Goal: Task Accomplishment & Management: Use online tool/utility

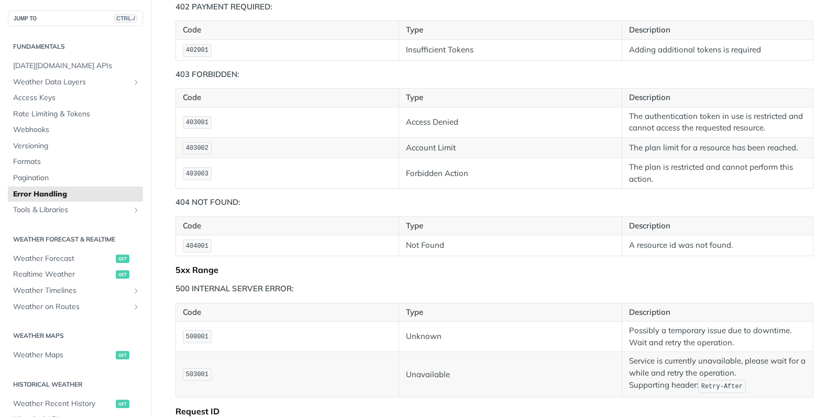
scroll to position [643, 0]
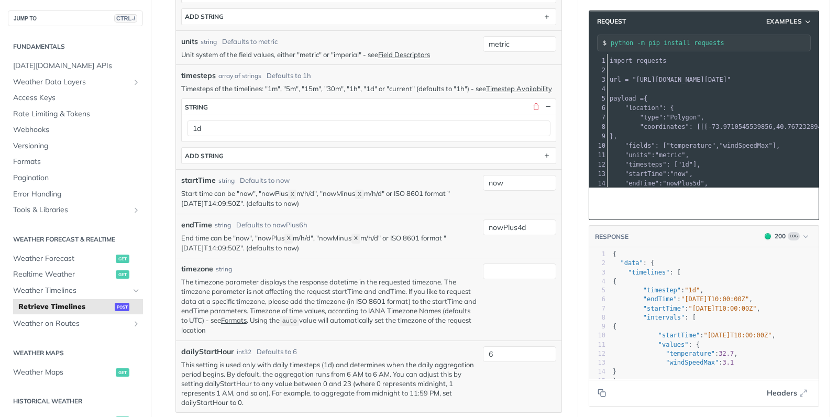
scroll to position [648, 0]
click at [525, 174] on input "now" at bounding box center [519, 181] width 73 height 16
click at [430, 217] on div "endTime string Defaults to nowPlus6h" at bounding box center [329, 222] width 296 height 11
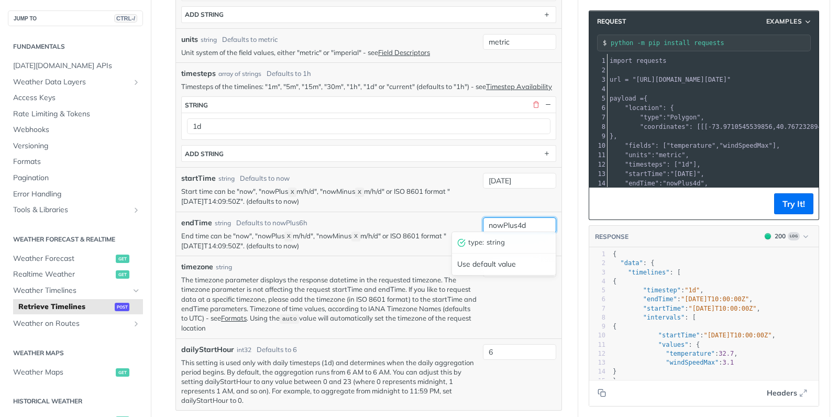
drag, startPoint x: 488, startPoint y: 224, endPoint x: 531, endPoint y: 222, distance: 44.0
click at [531, 222] on input "nowPlus4d" at bounding box center [519, 225] width 73 height 16
click at [533, 179] on input "2025-08-17" at bounding box center [519, 181] width 73 height 16
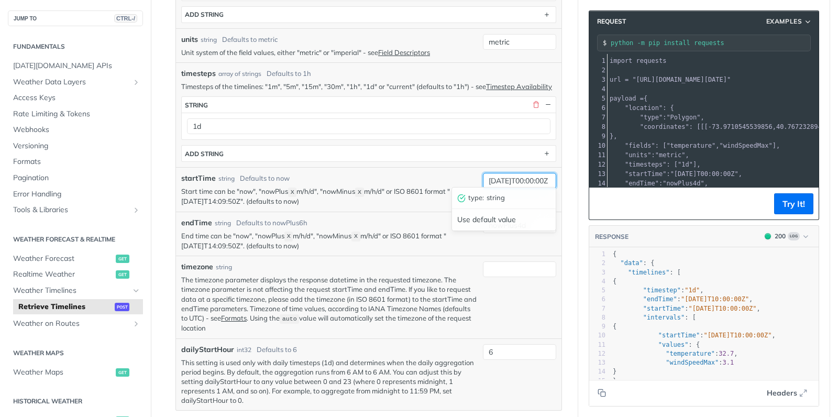
scroll to position [0, 0]
type input "2025-08-17T00:00:00Z"
click at [519, 264] on input "timezone" at bounding box center [519, 269] width 73 height 16
paste input "2025-08-17T00:00:00Z"
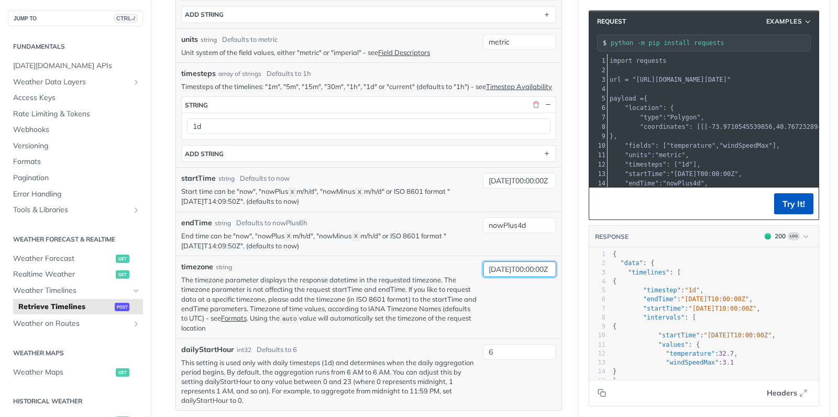
type input "2025-08-24T00:00:00Z"
click at [789, 211] on button "Try It!" at bounding box center [793, 203] width 39 height 21
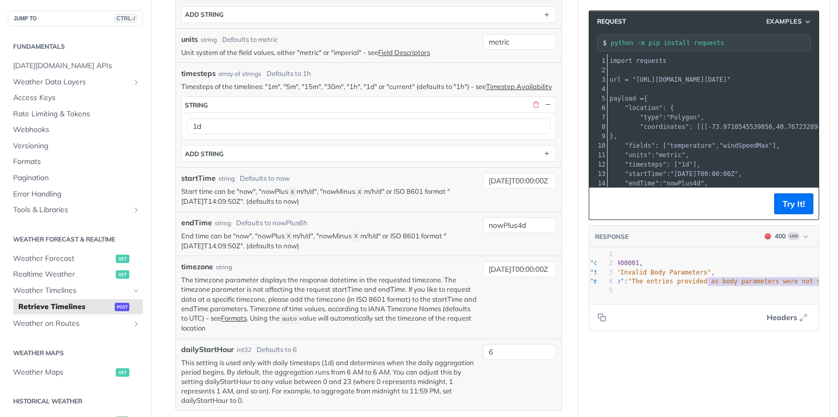
scroll to position [0, 140]
type textarea "d as body parameters were not valid for the request. Fix"
drag, startPoint x: 737, startPoint y: 281, endPoint x: 828, endPoint y: 281, distance: 90.6
click at [828, 281] on section "Request Examples python -m pip install requests 1 import requests 2 ​ 3 url = "…" at bounding box center [703, 170] width 251 height 341
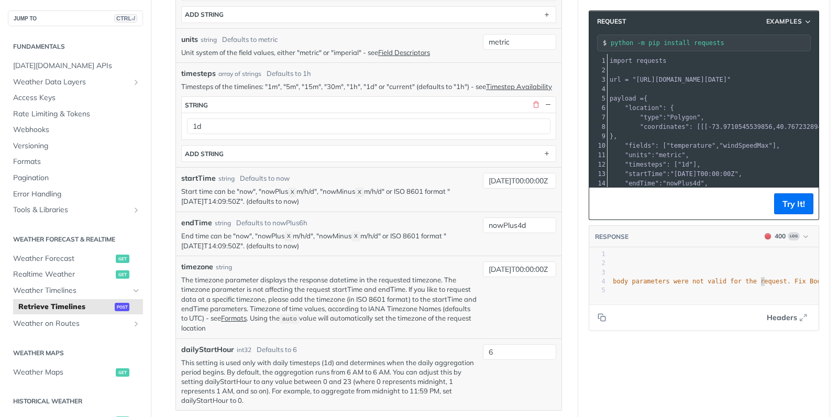
click at [761, 285] on pre ""message" : "The entries provided as body parameters were not valid for the req…" at bounding box center [734, 281] width 526 height 9
type textarea "for the request. Fix Body and try again: 'timezon"
drag, startPoint x: 735, startPoint y: 280, endPoint x: 824, endPoint y: 280, distance: 89.0
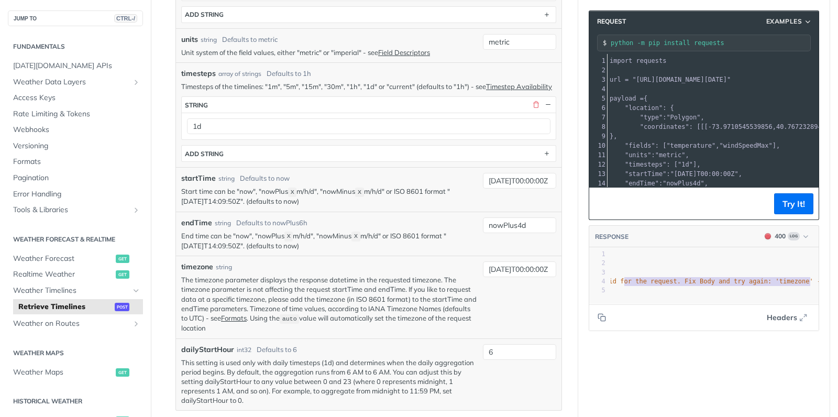
click at [824, 280] on section "Request Examples python -m pip install requests 1 import requests 2 ​ 3 url = "…" at bounding box center [703, 170] width 251 height 341
click at [735, 282] on span ""The entries provided as body parameters were not valid for the request. Fix Bo…" at bounding box center [644, 281] width 473 height 7
type textarea "d try again: 'timezone' - invalid format""
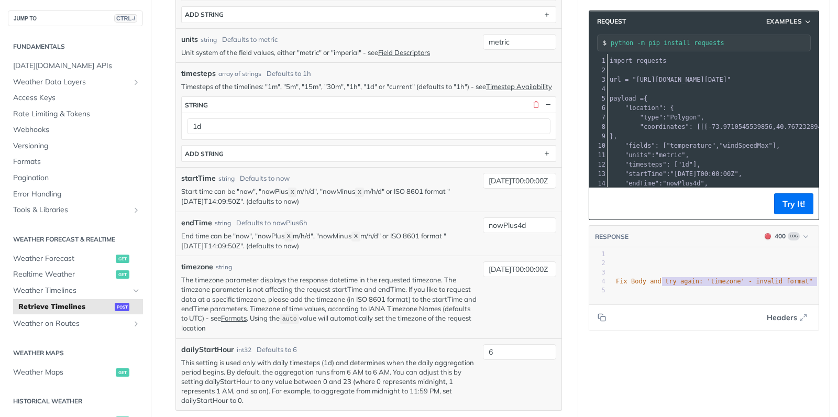
drag, startPoint x: 729, startPoint y: 282, endPoint x: 837, endPoint y: 281, distance: 107.9
click at [837, 281] on div "Jump to Content Reference Recipes FAQs Help Center Blog API Status Recipes Refe…" at bounding box center [419, 208] width 838 height 417
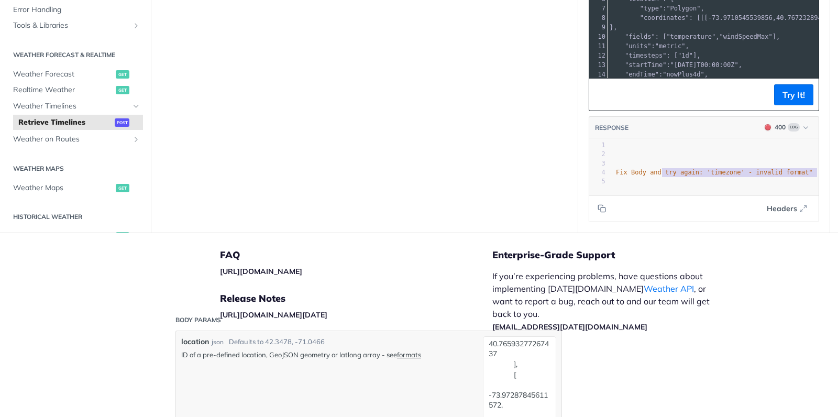
scroll to position [3, 0]
click at [768, 169] on span ""The entries provided as body parameters were not valid for the request. Fix Bo…" at bounding box center [576, 172] width 473 height 7
type textarea "alid format""
drag, startPoint x: 771, startPoint y: 169, endPoint x: 837, endPoint y: 163, distance: 66.2
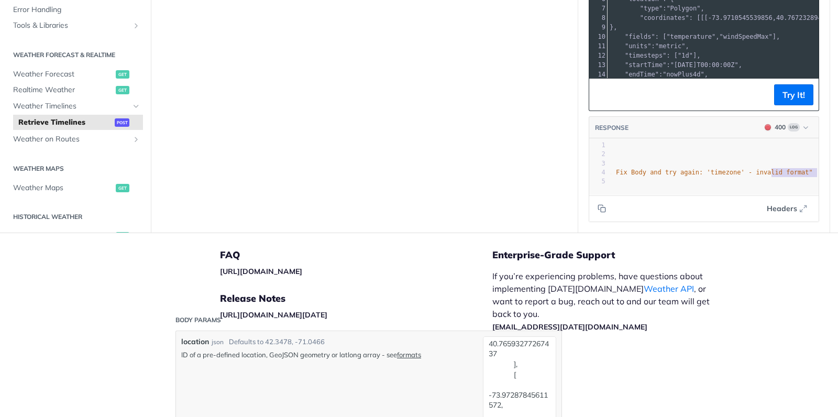
click at [837, 163] on div "Jump to Content Reference Recipes FAQs Help Center Blog API Status Recipes Refe…" at bounding box center [419, 208] width 838 height 417
click at [730, 169] on span ""The entries provided as body parameters were not valid for the request. Fix Bo…" at bounding box center [576, 172] width 473 height 7
type textarea ""message": "The entries provided as body parameters were not valid for the requ…"
drag, startPoint x: 732, startPoint y: 165, endPoint x: 837, endPoint y: 162, distance: 105.3
click at [837, 162] on div "Jump to Content Reference Recipes FAQs Help Center Blog API Status Recipes Refe…" at bounding box center [419, 208] width 838 height 417
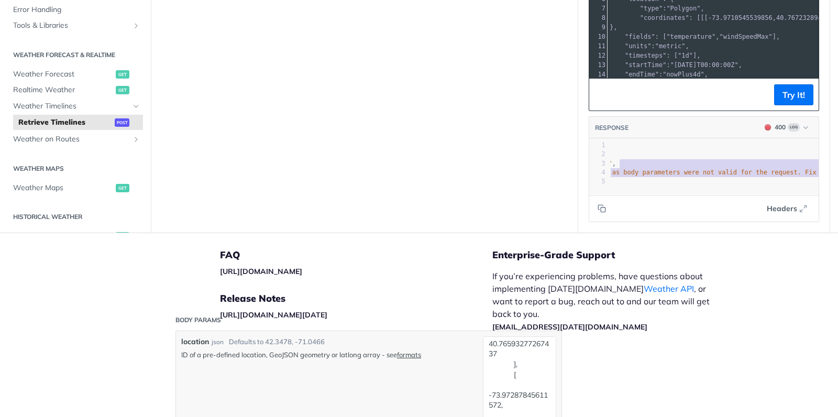
click at [724, 169] on span ""The entries provided as body parameters were not valid for the request. Fix Bo…" at bounding box center [765, 172] width 473 height 7
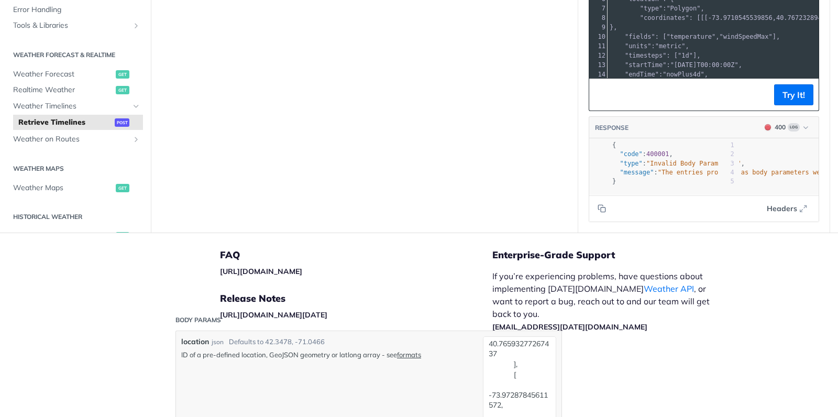
click at [722, 184] on div "x } 1 { 2 "code" : 400001 , 3 "type" : "Invalid Body Parameters" , 4 "message" …" at bounding box center [703, 167] width 229 height 56
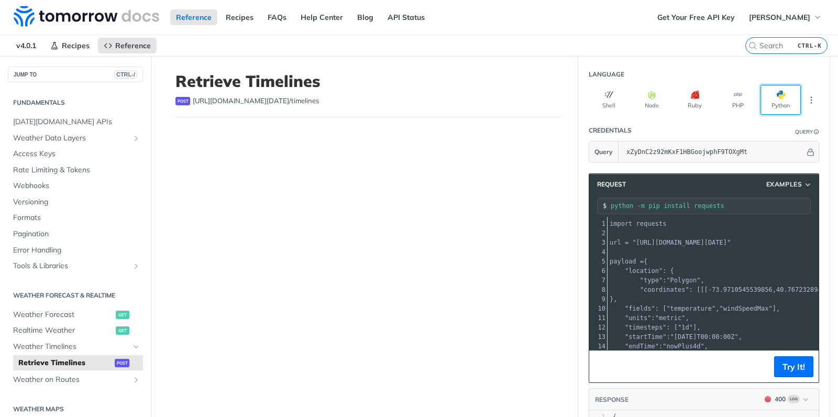
click at [782, 100] on button "Python" at bounding box center [780, 100] width 40 height 30
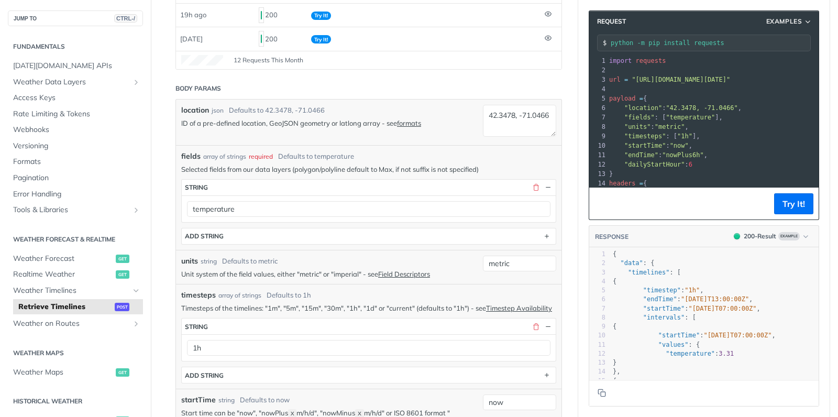
scroll to position [186, 0]
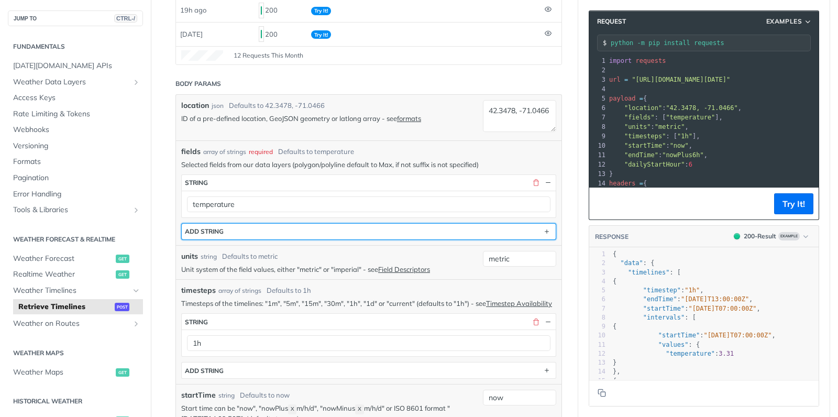
click at [525, 228] on button "ADD string" at bounding box center [369, 232] width 374 height 16
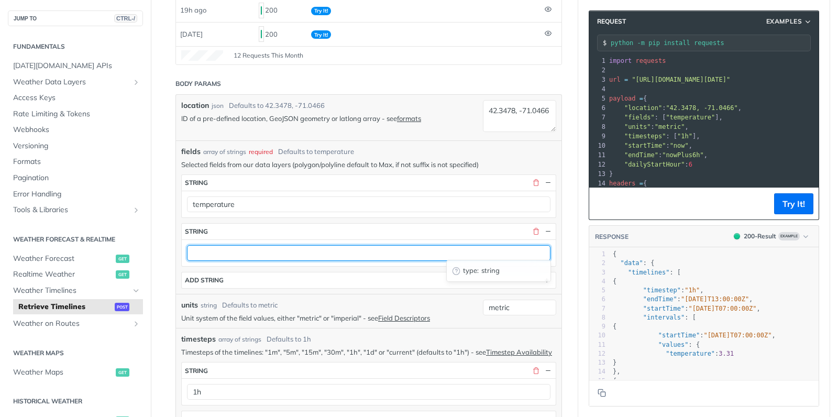
click at [242, 252] on input "text" at bounding box center [368, 253] width 363 height 16
type input "1d"
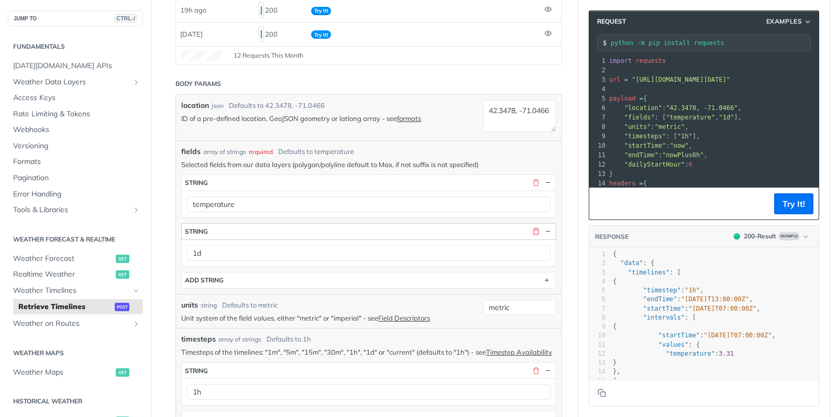
click at [538, 228] on button "button" at bounding box center [535, 231] width 9 height 9
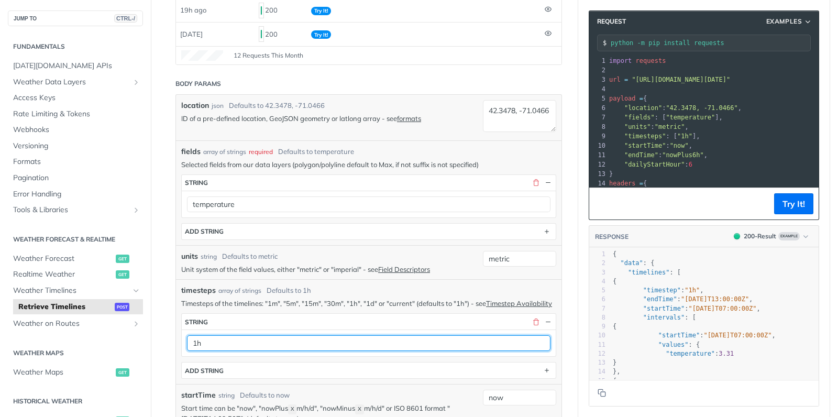
click at [214, 342] on input "1h" at bounding box center [368, 343] width 363 height 16
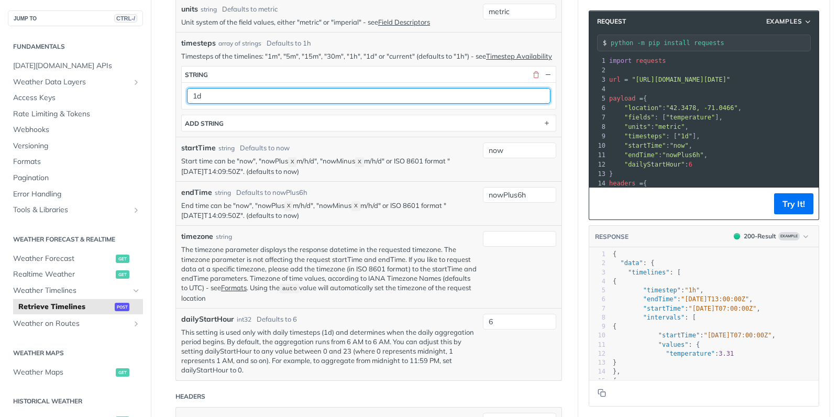
scroll to position [441, 0]
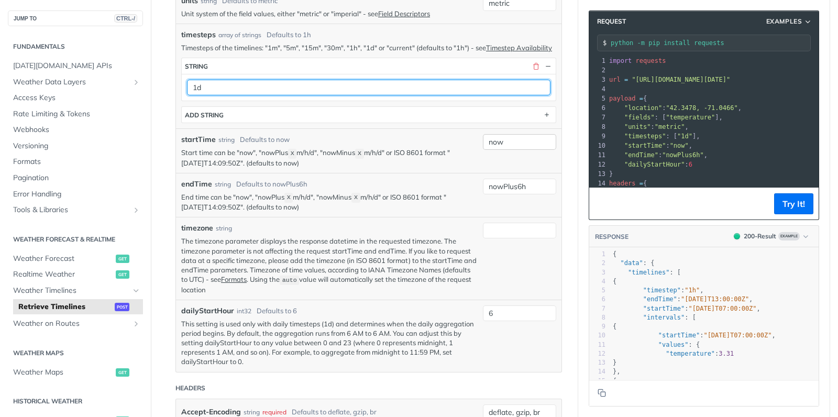
type input "1d"
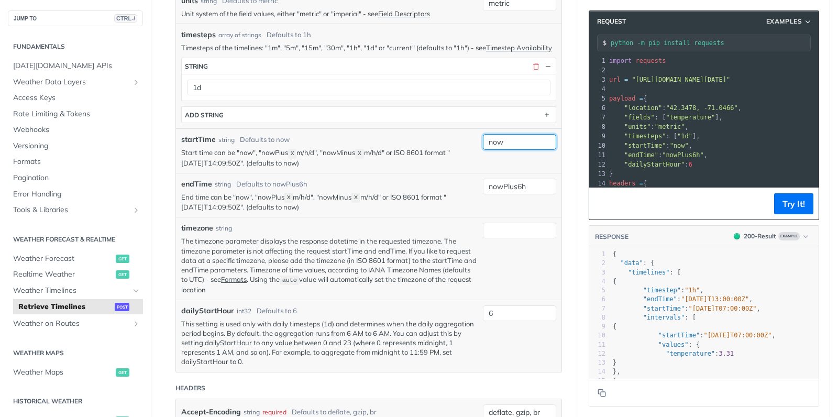
click at [531, 140] on input "now" at bounding box center [519, 142] width 73 height 16
paste input "2025-08-17T00:00:00Z"
type input "2025-08-17T00:00:00Z"
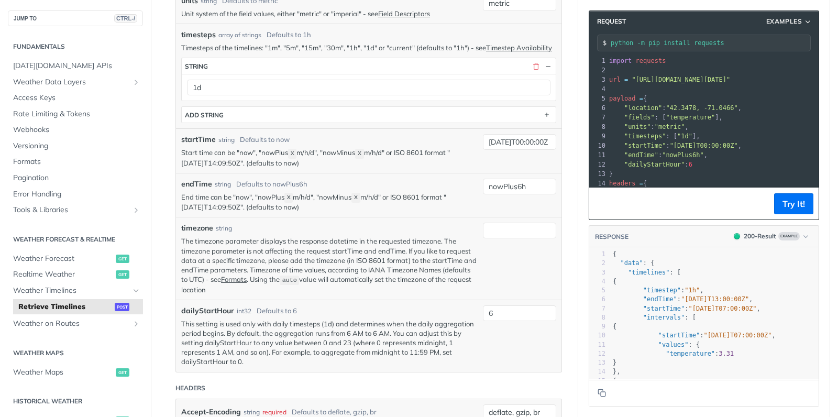
click at [487, 203] on div "nowPlus6h" at bounding box center [519, 196] width 73 height 34
click at [496, 227] on input "timezone" at bounding box center [519, 231] width 73 height 16
click at [530, 182] on input "nowPlus6h" at bounding box center [519, 187] width 73 height 16
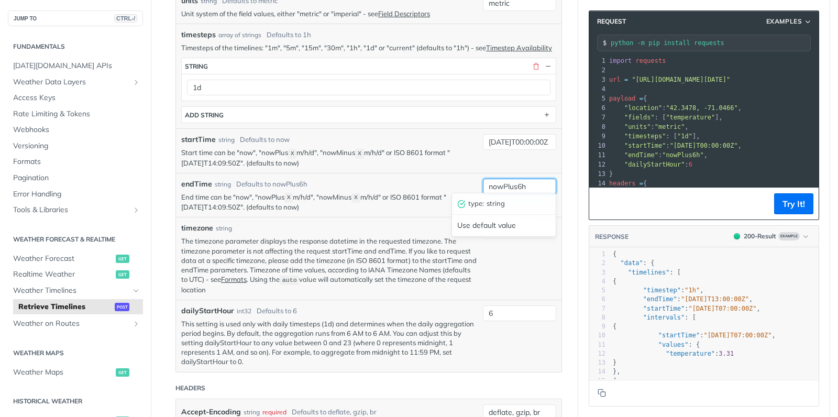
paste input "2025-08-17T00:00:00Z"
drag, startPoint x: 504, startPoint y: 182, endPoint x: 511, endPoint y: 181, distance: 6.9
click at [511, 181] on input "2025-08-17T00:00:00Z" at bounding box center [519, 187] width 73 height 16
type input "2025-08-24T00:00:00Z"
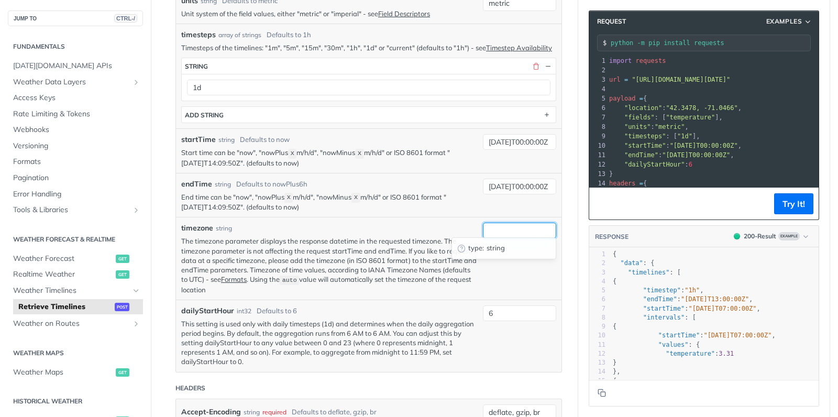
click at [519, 223] on input "timezone" at bounding box center [519, 231] width 73 height 16
type input "auto"
click at [477, 203] on p "End time can be "now", "nowPlus X m/h/d", "nowMinus X m/h/d" or ISO 8601 format…" at bounding box center [329, 202] width 296 height 20
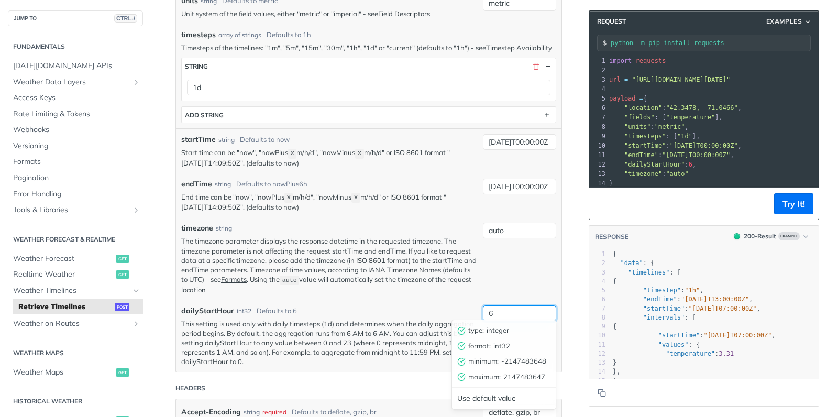
click at [496, 310] on input "6" at bounding box center [519, 313] width 73 height 16
type input "0"
click at [518, 266] on div "auto" at bounding box center [519, 258] width 73 height 71
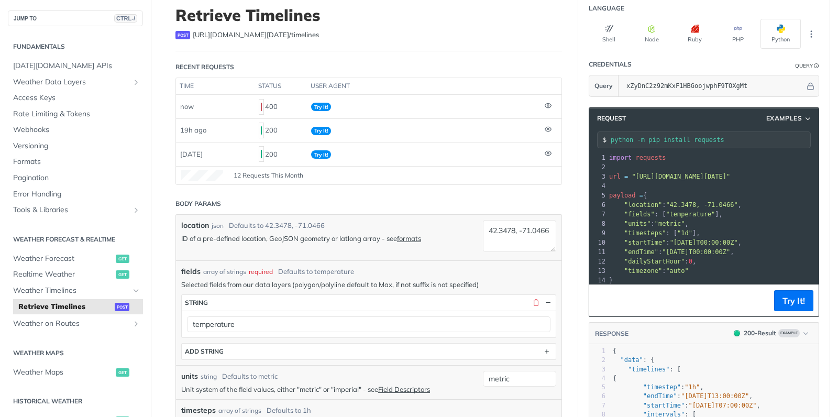
scroll to position [68, 0]
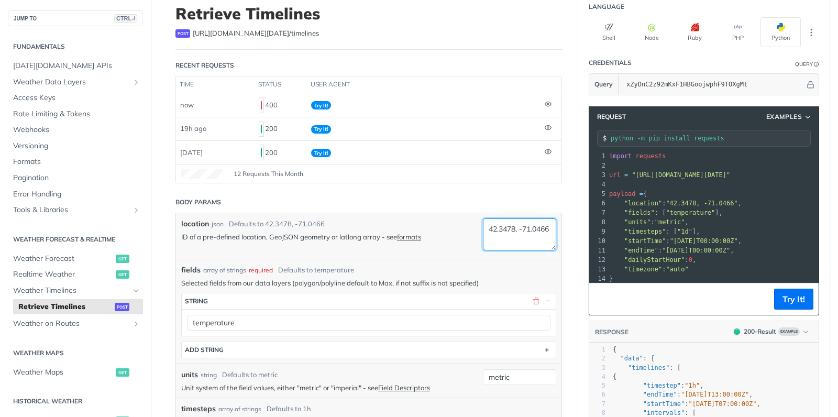
drag, startPoint x: 489, startPoint y: 226, endPoint x: 548, endPoint y: 239, distance: 60.6
click at [548, 239] on textarea "42.3478, -71.0466" at bounding box center [519, 234] width 73 height 32
paste textarea "{'coordinates': [[[-115.57391, 51.17812], [-115.57391, 51.17812]]], 'type': 'Po…"
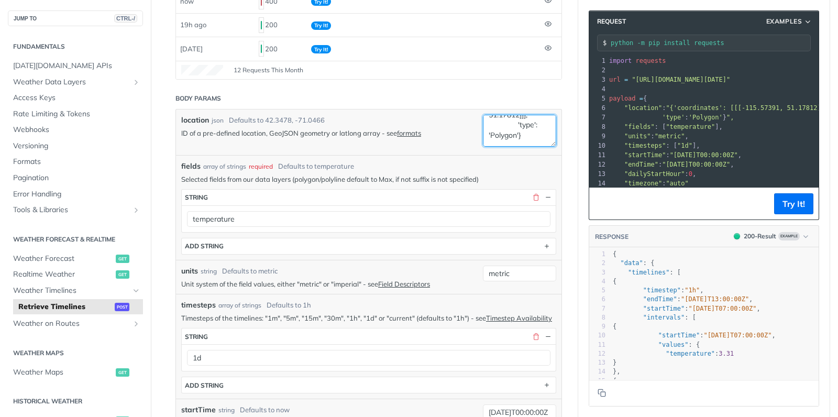
scroll to position [173, 0]
type textarea "{'coordinates': [[[-115.57391, 51.17812], [-115.57391, 51.17812]]], 'type': 'Po…"
click at [791, 209] on button "Try It!" at bounding box center [793, 203] width 39 height 21
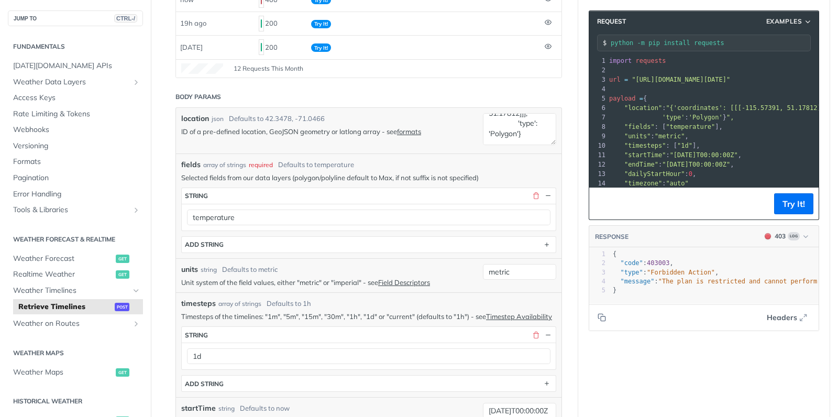
scroll to position [1, 0]
type textarea "ed and cannot perform this action. Adjust action and"
drag, startPoint x: 740, startPoint y: 283, endPoint x: 814, endPoint y: 279, distance: 73.9
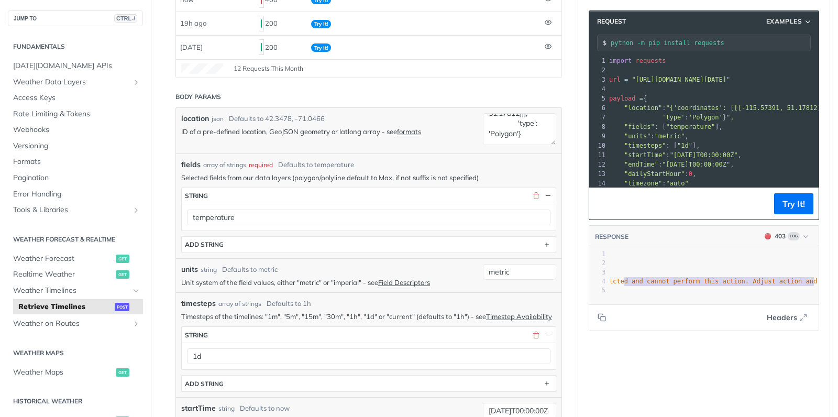
click at [826, 279] on section "Request Examples python -m pip install requests xxxxxxxxxx 22 1 import requests…" at bounding box center [703, 170] width 251 height 341
click at [729, 280] on span ""The plan is restricted and cannot perform this action. Adjust action and try a…" at bounding box center [769, 281] width 481 height 7
type textarea "just action and try again: endTime cannot be more than 5 days ahead."
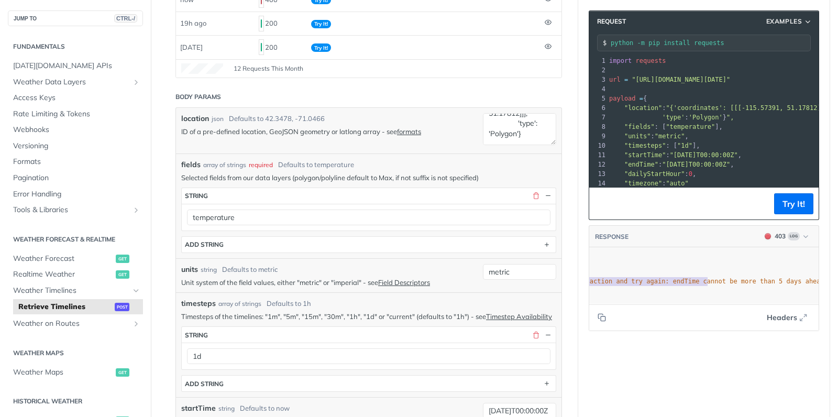
scroll to position [1, 256]
drag, startPoint x: 755, startPoint y: 281, endPoint x: 834, endPoint y: 279, distance: 79.6
click at [834, 279] on div "Jump to Content Reference Recipes FAQs Help Center Blog API Status Recipes Refe…" at bounding box center [419, 208] width 838 height 417
click at [748, 282] on span ""The plan is restricted and cannot perform this action. Adjust action and try a…" at bounding box center [573, 281] width 481 height 7
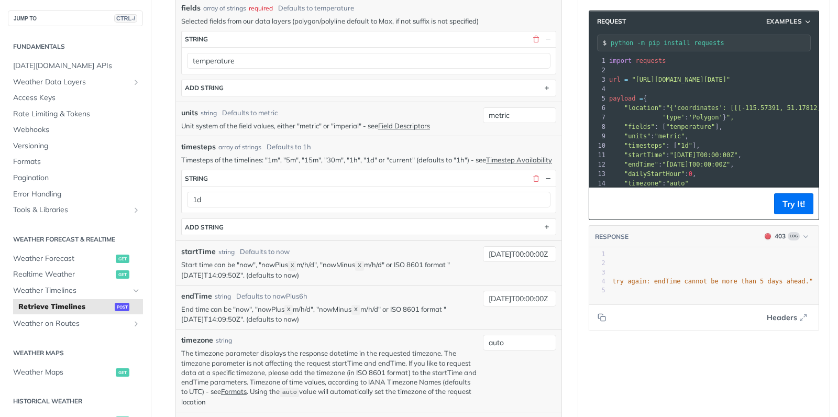
scroll to position [382, 0]
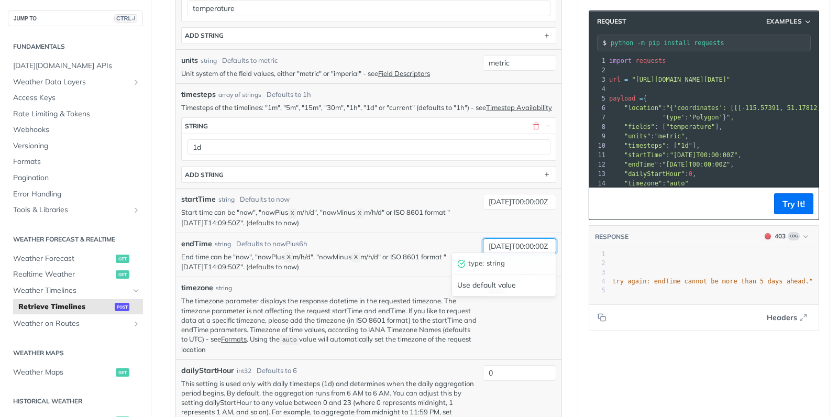
click at [516, 240] on input "2025-08-24T00:00:00Z" at bounding box center [519, 246] width 73 height 16
type input "2025-08-21T00:00:00Z"
click at [795, 206] on button "Try It!" at bounding box center [793, 203] width 39 height 21
click at [789, 205] on button "Try It!" at bounding box center [793, 203] width 39 height 21
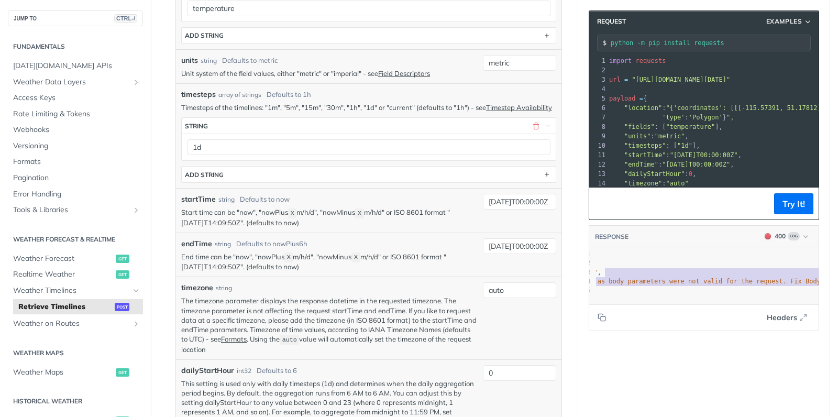
type textarea "led to query by the term '{'coordinates': [[[-115.57391, 51.17812], [-115.57391…"
drag, startPoint x: 763, startPoint y: 279, endPoint x: 813, endPoint y: 287, distance: 51.1
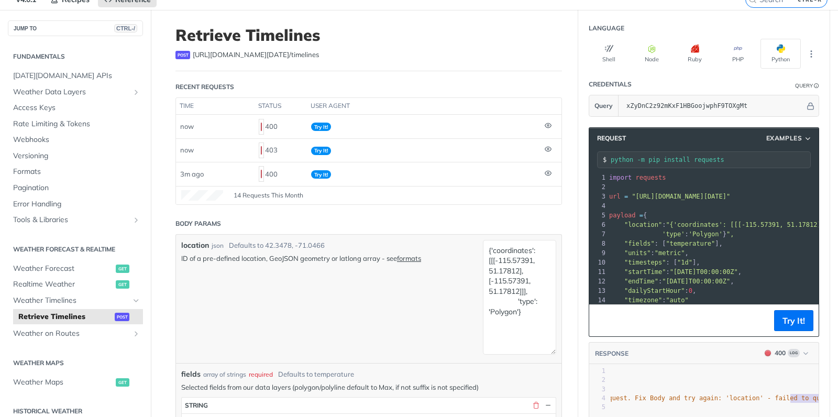
drag, startPoint x: 556, startPoint y: 269, endPoint x: 583, endPoint y: 352, distance: 87.1
click at [556, 352] on textarea "{'coordinates': [[[-115.57391, 51.17812], [-115.57391, 51.17812]]], 'type': 'Po…" at bounding box center [519, 297] width 73 height 115
click at [504, 313] on textarea "{'coordinates': [[[-115.57391, 51.17812], [-115.57391, 51.17812]]], 'type': 'Po…" at bounding box center [519, 297] width 73 height 115
drag, startPoint x: 528, startPoint y: 290, endPoint x: 538, endPoint y: 250, distance: 40.5
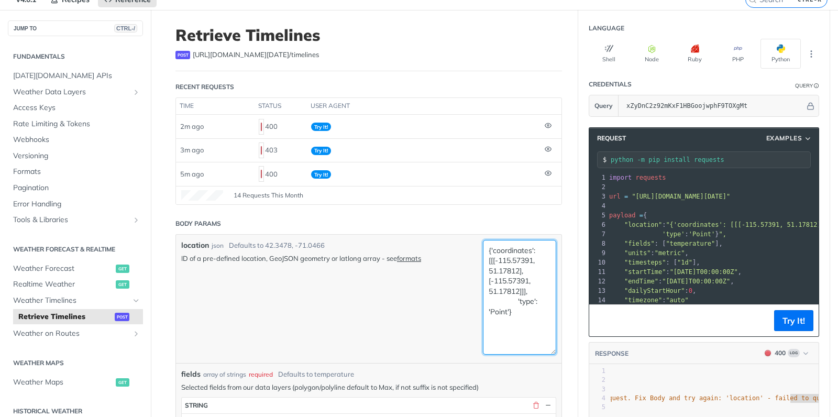
click at [538, 250] on textarea "{'coordinates': [[[-115.57391, 51.17812], [-115.57391, 51.17812]]], 'type': 'Po…" at bounding box center [519, 297] width 73 height 115
click at [537, 268] on textarea "{'coordinates': [[[-115.57391, 51.17812], [-115.57391, 51.17812]]], 'type': 'Po…" at bounding box center [519, 297] width 73 height 115
drag, startPoint x: 494, startPoint y: 258, endPoint x: 523, endPoint y: 267, distance: 30.5
click at [523, 267] on textarea "{'coordinates': [[[-115.57391, 51.17812], [-115.57391, 51.17812]]], 'type': 'Po…" at bounding box center [519, 297] width 73 height 115
drag, startPoint x: 528, startPoint y: 271, endPoint x: 538, endPoint y: 249, distance: 24.1
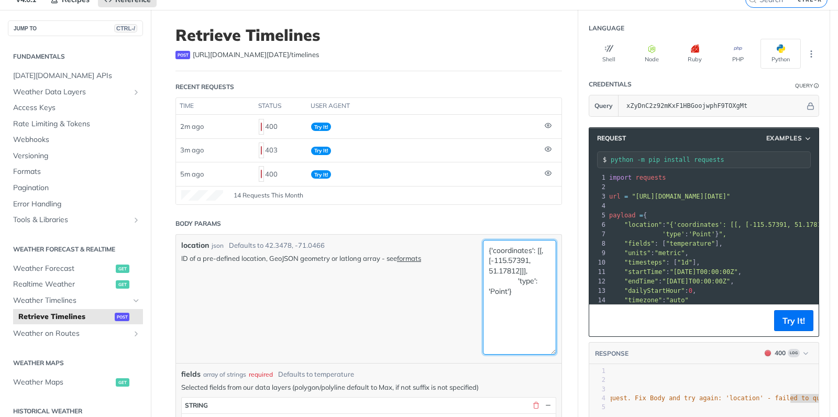
click at [538, 249] on textarea "{'coordinates': [[, [-115.57391, 51.17812]]], 'type': 'Point'}" at bounding box center [519, 297] width 73 height 115
paste textarea "[-115.57391, 51.17812]"
type textarea "{'coordinates': [-115.57391, 51.17812], 'type': 'Point'}"
click at [790, 325] on button "Try It!" at bounding box center [793, 320] width 39 height 21
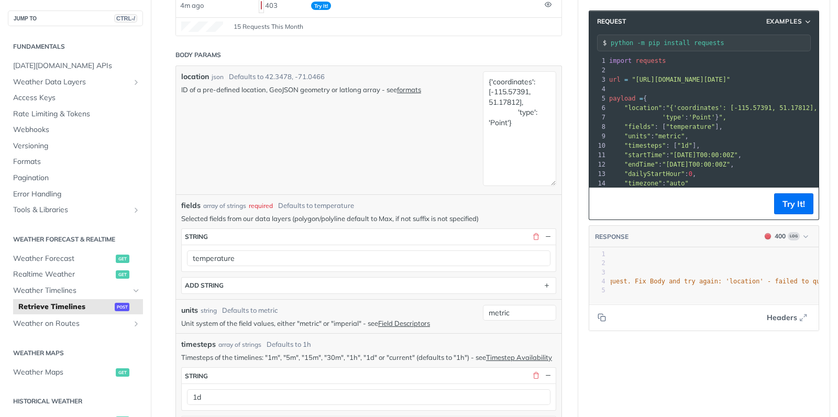
scroll to position [0, 0]
click at [492, 76] on textarea "{'coordinates': [-115.57391, 51.17812], 'type': 'Point'}" at bounding box center [519, 128] width 73 height 115
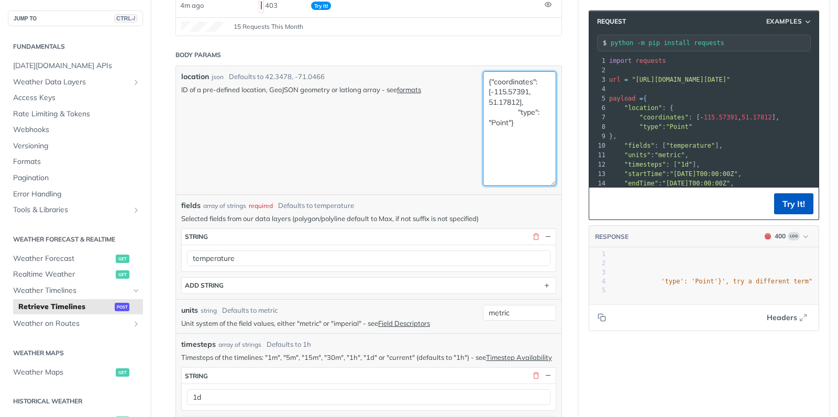
type textarea "{"coordinates": [-115.57391, 51.17812], "type": "Point"}"
click at [790, 208] on button "Try It!" at bounding box center [793, 203] width 39 height 21
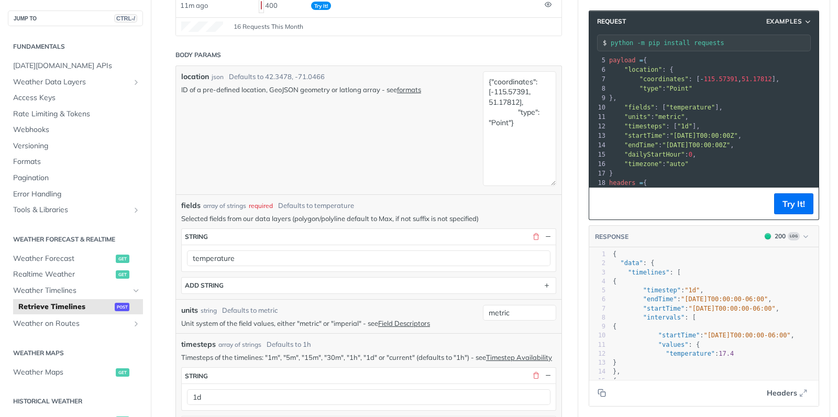
scroll to position [57, 0]
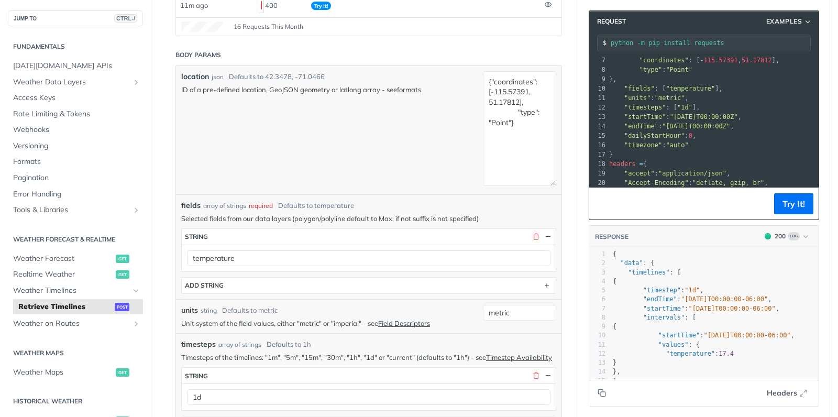
drag, startPoint x: 674, startPoint y: 149, endPoint x: 676, endPoint y: 191, distance: 41.9
click at [676, 193] on div "Request Examples python -m pip install requests xxxxxxxxxx 22 1 import requests…" at bounding box center [704, 114] width 230 height 209
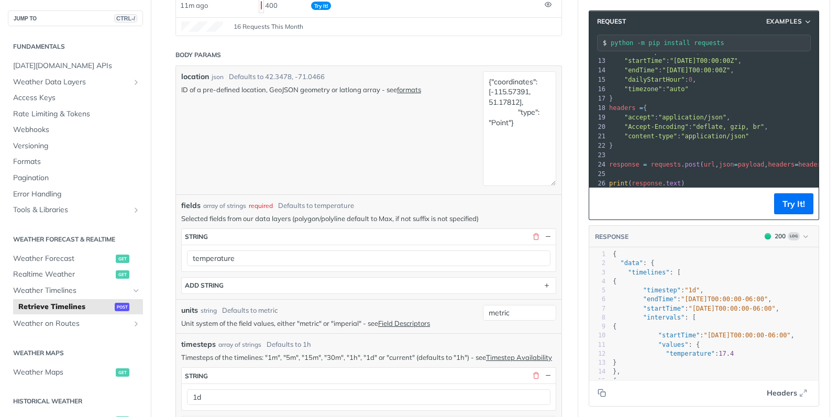
scroll to position [115, 0]
click at [696, 134] on span ""application/json"" at bounding box center [715, 133] width 68 height 7
drag, startPoint x: 624, startPoint y: 124, endPoint x: 773, endPoint y: 104, distance: 151.1
click at [766, 121] on span ""Accept-Encoding" : "deflate, gzip, br" ," at bounding box center [688, 124] width 159 height 7
copy span ""Accept-Encoding" : "deflate, gzip, br" ,"
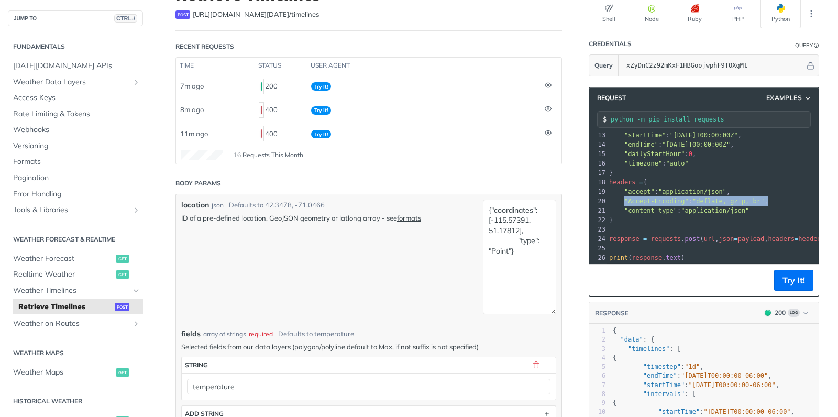
scroll to position [71, 0]
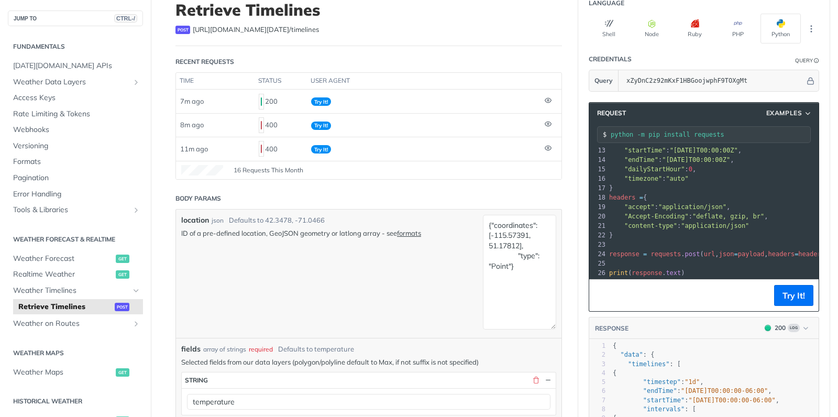
click at [798, 182] on pre ""timezone" : "auto"" at bounding box center [768, 178] width 322 height 9
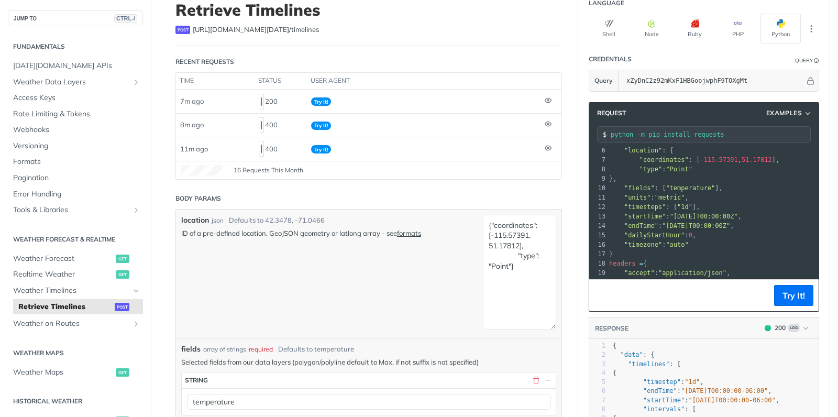
scroll to position [0, 0]
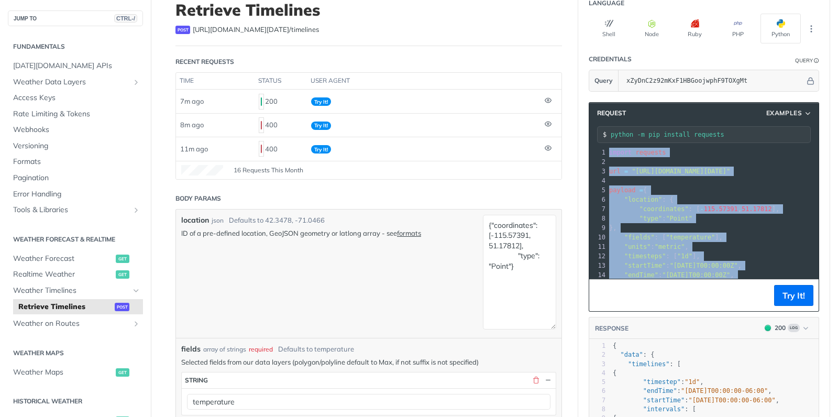
drag, startPoint x: 811, startPoint y: 210, endPoint x: 793, endPoint y: 135, distance: 77.1
click at [793, 135] on div "Request Examples python -m pip install requests xxxxxxxxxx 22 1 import requests…" at bounding box center [704, 206] width 230 height 209
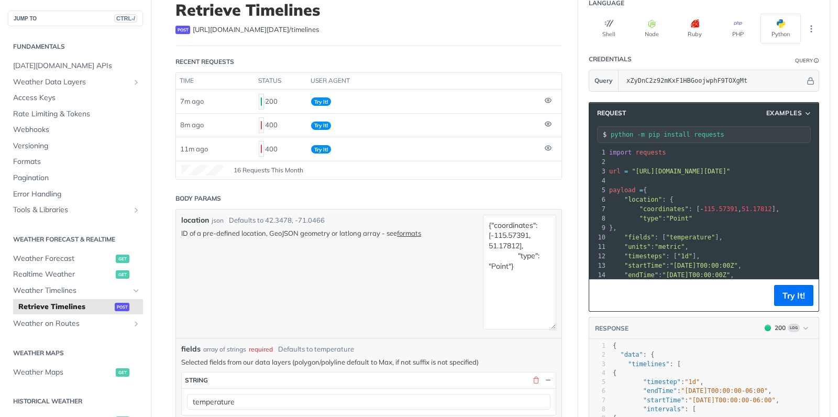
click at [743, 252] on pre ""timesteps" : [ "1d" ]," at bounding box center [768, 255] width 322 height 9
click at [681, 234] on span ""temperature"" at bounding box center [690, 237] width 49 height 7
copy span "temperature"
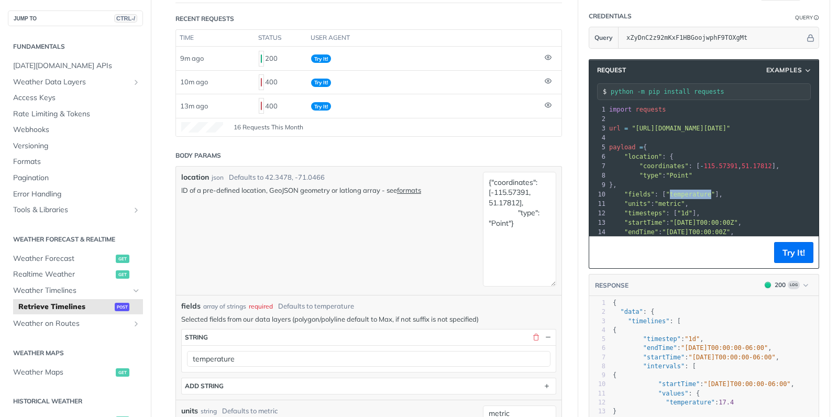
scroll to position [123, 0]
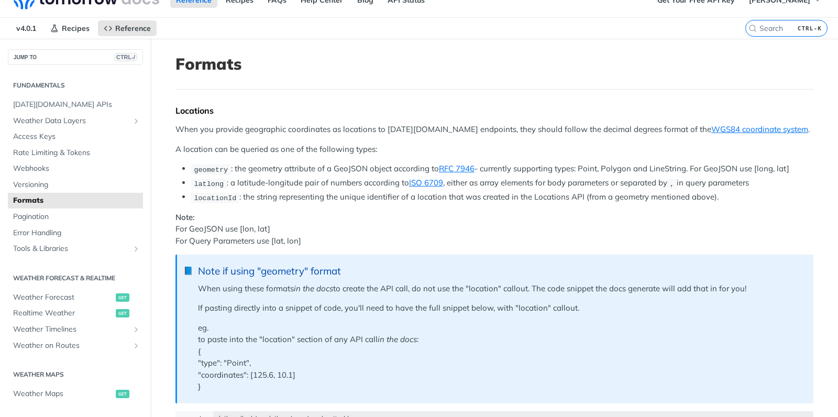
scroll to position [8, 0]
